Goal: Find specific page/section: Find specific page/section

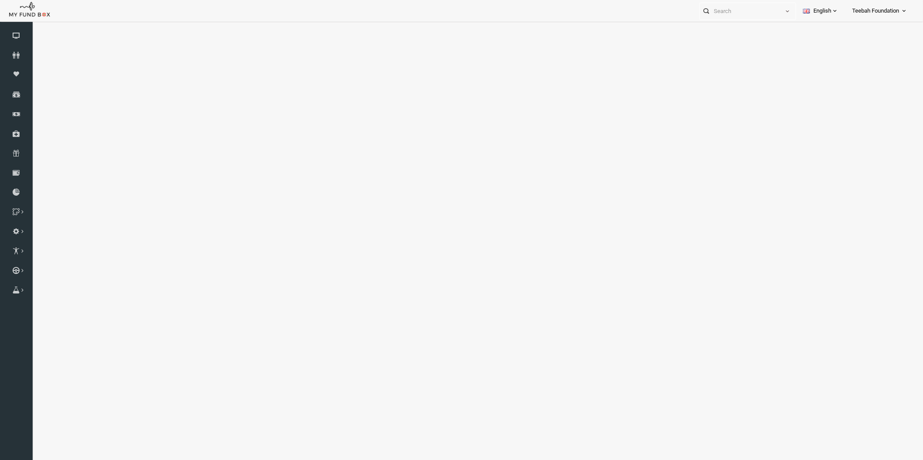
select select "100"
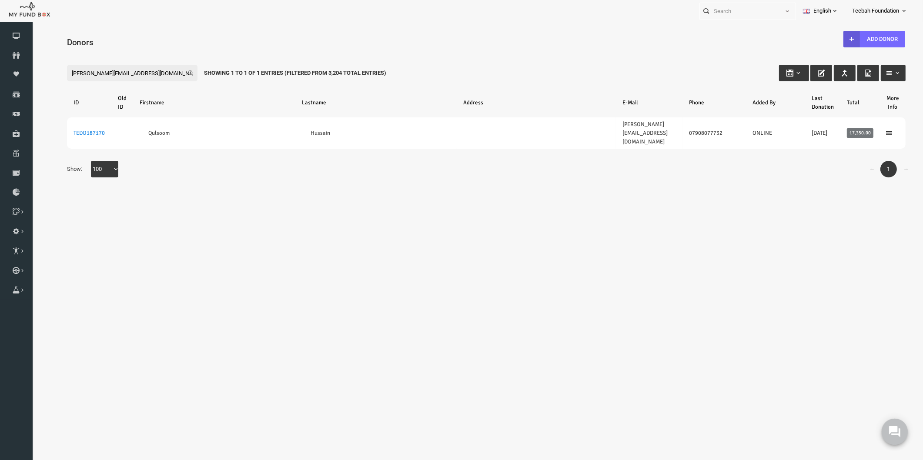
click at [891, 441] on button at bounding box center [895, 432] width 26 height 26
click at [802, 238] on body "Donor Not Found Beneficiary Not Found Partner Not Found!!!! Please Fill out thi…" at bounding box center [469, 253] width 874 height 455
click at [165, 161] on div "← 1 → Show: 10 25 50 100 100" at bounding box center [468, 173] width 856 height 25
drag, startPoint x: 137, startPoint y: 75, endPoint x: 59, endPoint y: 107, distance: 84.9
click at [32, 80] on html "Donor Not Found Beneficiary Not Found Partner Not Found!!!! Please Fill out thi…" at bounding box center [469, 253] width 874 height 455
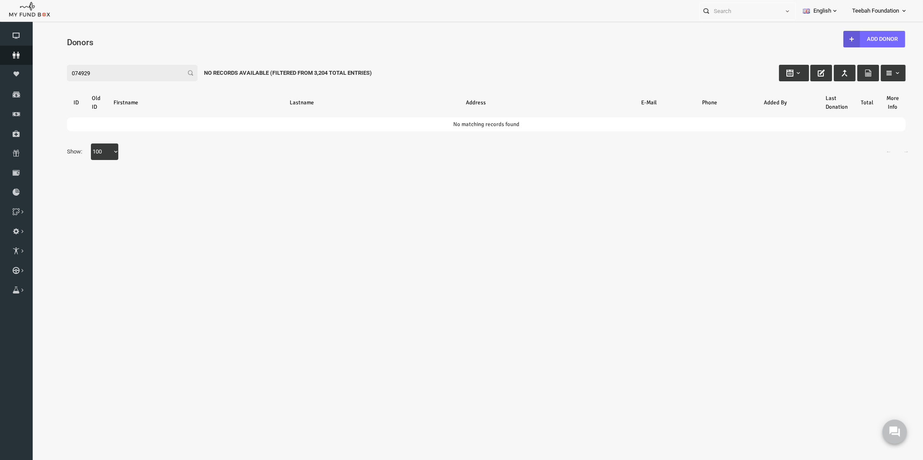
type input "074929"
click at [13, 57] on icon at bounding box center [16, 55] width 33 height 7
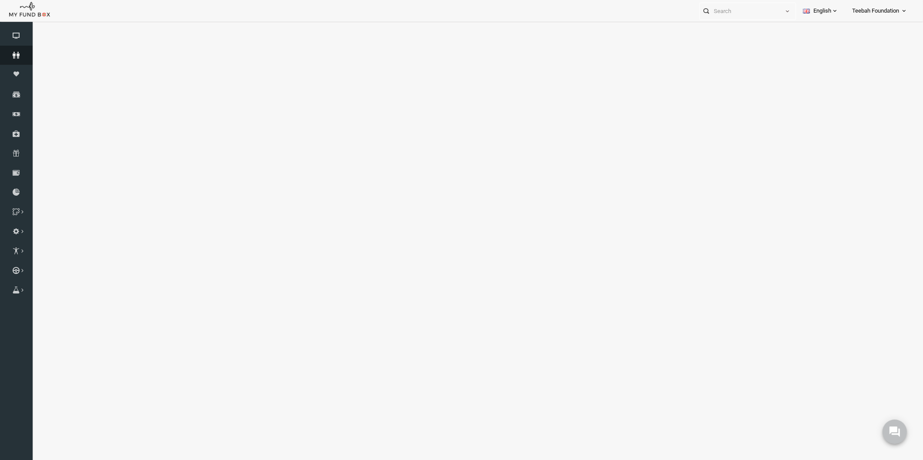
select select "100"
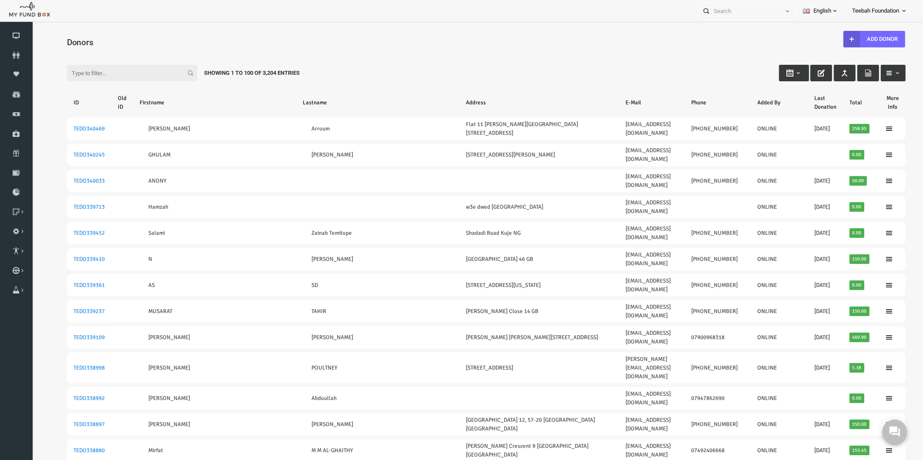
click at [100, 72] on input "Filter:" at bounding box center [114, 73] width 131 height 17
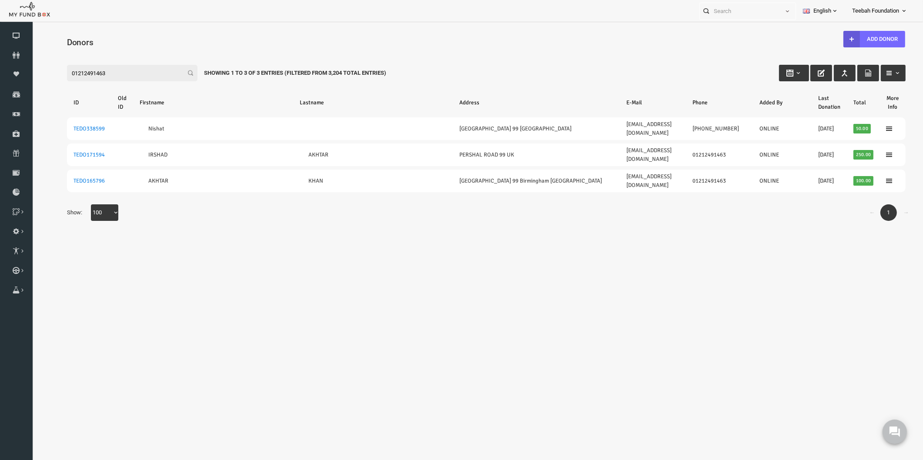
type input "01212491463"
click at [23, 56] on icon at bounding box center [16, 55] width 33 height 7
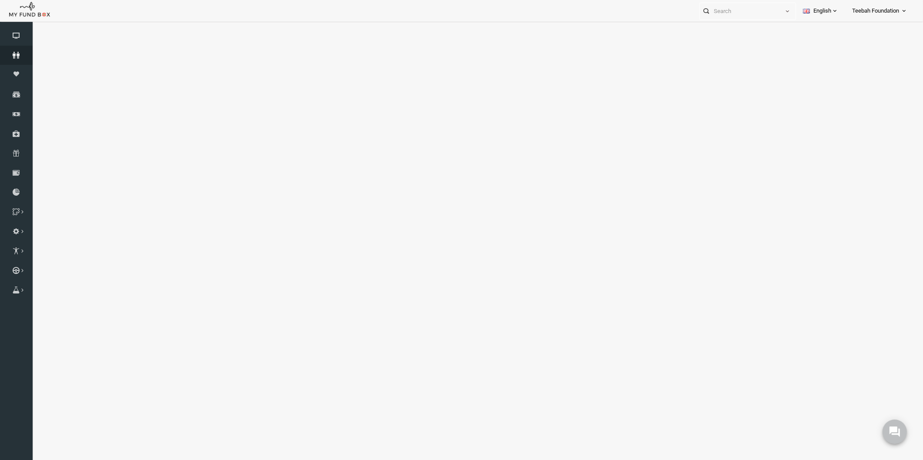
select select "100"
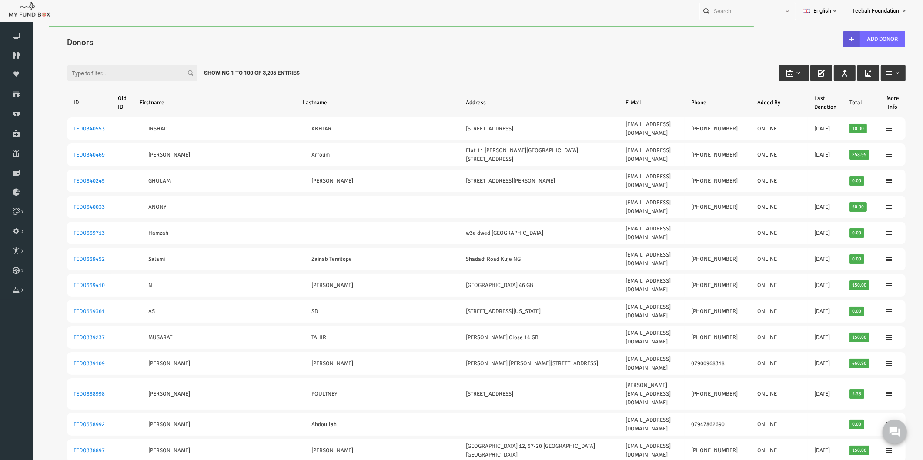
click at [205, 37] on h4 "Donors" at bounding box center [473, 42] width 848 height 13
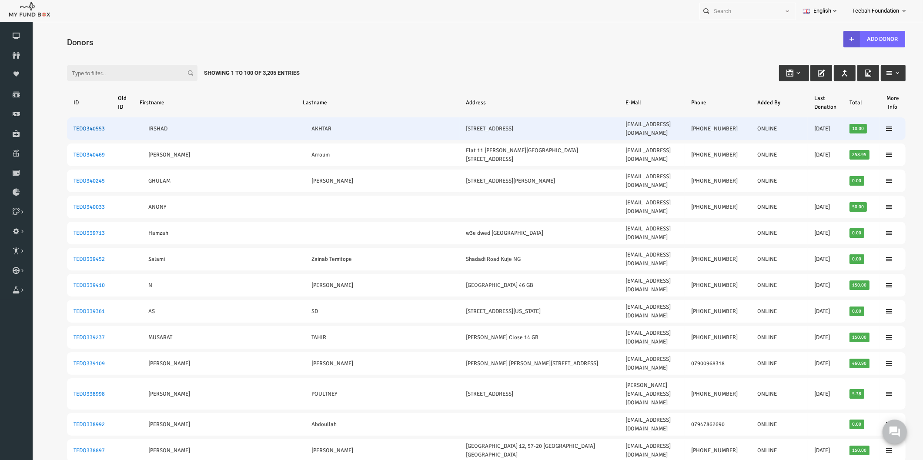
click at [68, 127] on link "TEDO340553" at bounding box center [71, 128] width 31 height 7
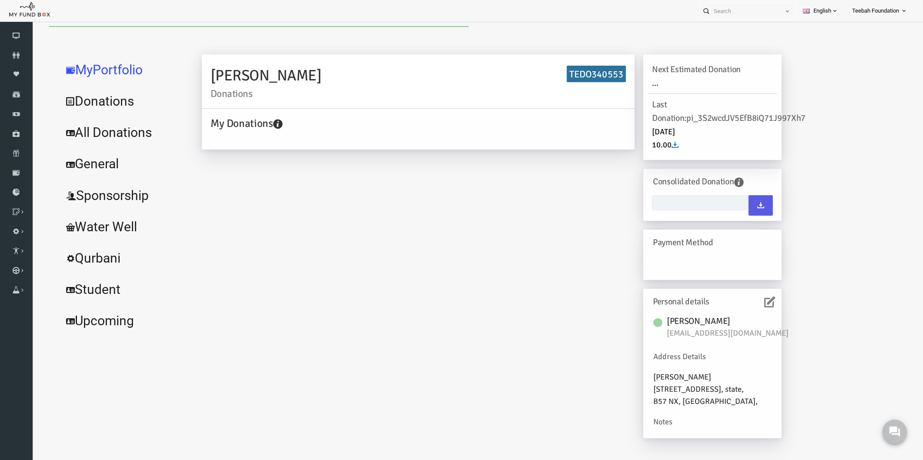
type input "[DATE] - [DATE]"
click at [799, 207] on div "[PERSON_NAME] Donations TEDO340553 My Donations Get free account credit Get fre…" at bounding box center [538, 248] width 717 height 398
